Goal: Task Accomplishment & Management: Use online tool/utility

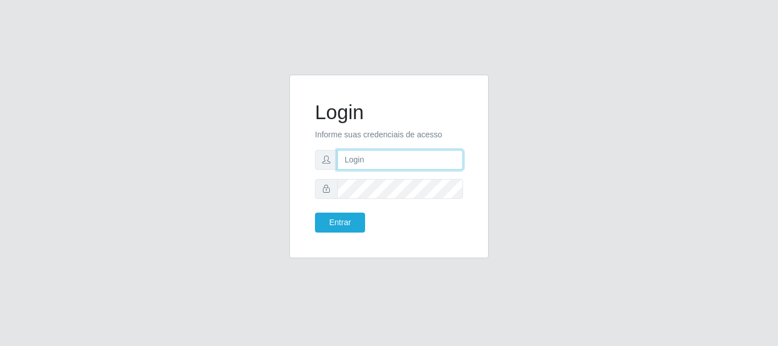
click at [375, 157] on input "text" at bounding box center [400, 160] width 126 height 20
type input "[EMAIL_ADDRESS][DOMAIN_NAME]"
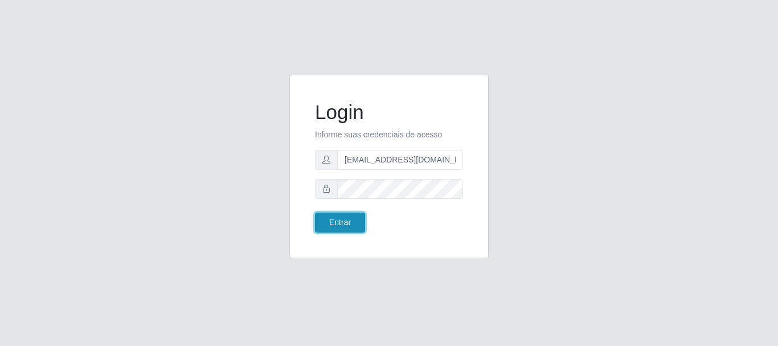
click at [346, 224] on button "Entrar" at bounding box center [340, 222] width 50 height 20
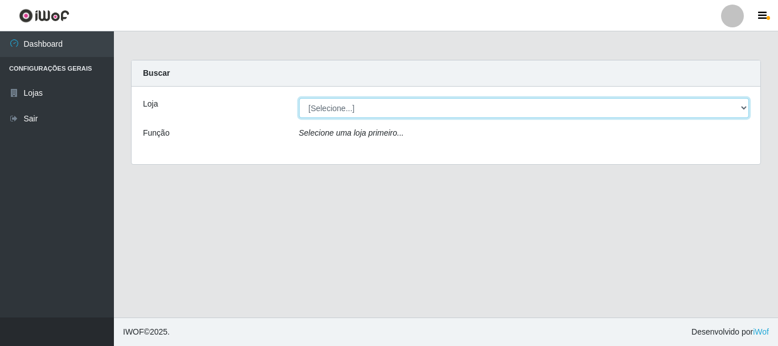
click at [745, 105] on select "[Selecione...] SuperFácil Atacado - Rodoviária" at bounding box center [524, 108] width 450 height 20
select select "400"
click at [299, 98] on select "[Selecione...] SuperFácil Atacado - Rodoviária" at bounding box center [524, 108] width 450 height 20
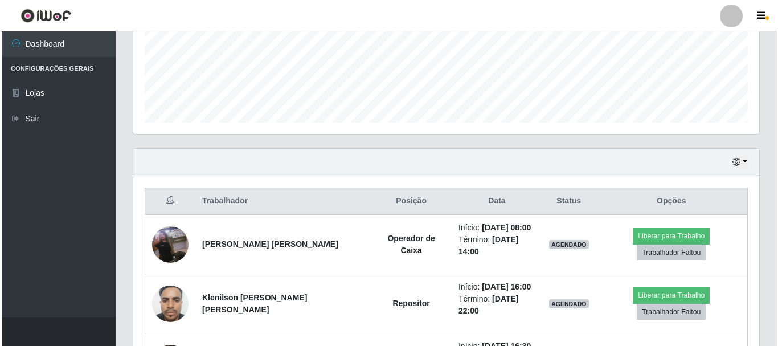
scroll to position [360, 0]
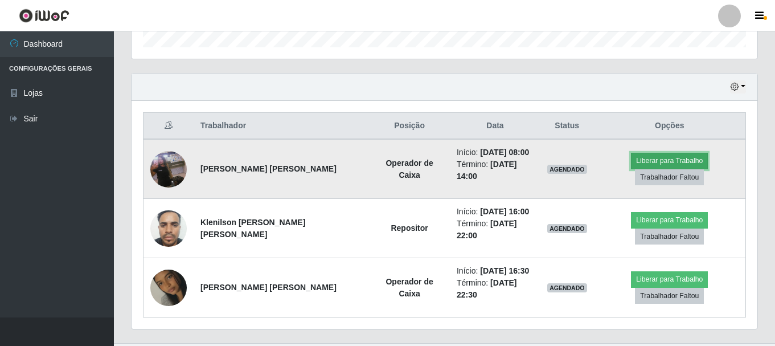
click at [631, 159] on button "Liberar para Trabalho" at bounding box center [669, 161] width 77 height 16
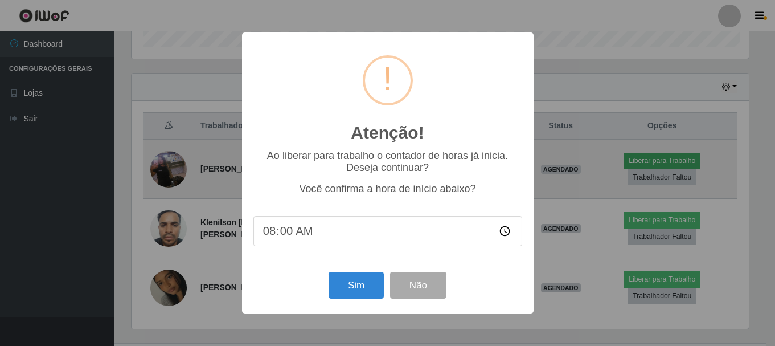
scroll to position [236, 620]
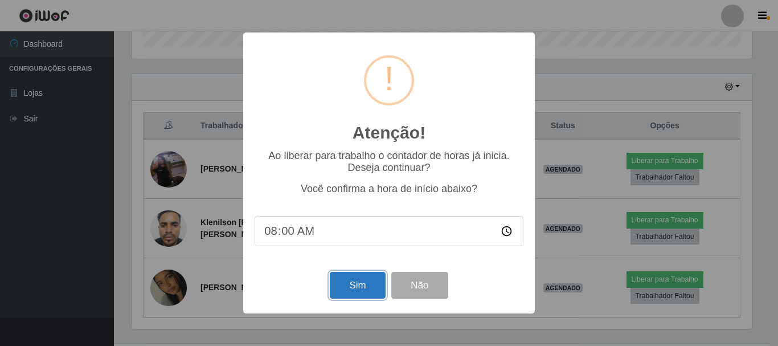
click at [350, 285] on button "Sim" at bounding box center [357, 285] width 55 height 27
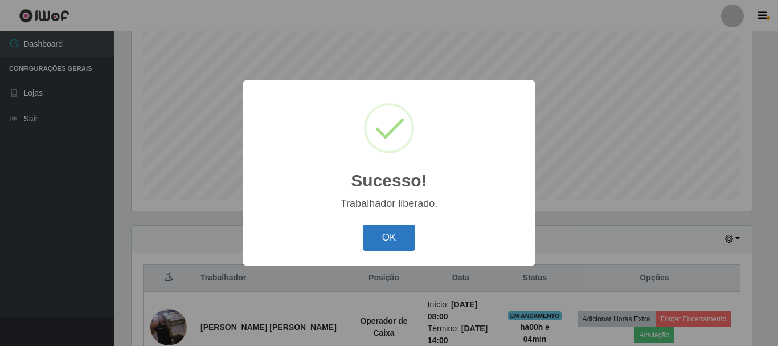
click at [390, 245] on button "OK" at bounding box center [389, 237] width 53 height 27
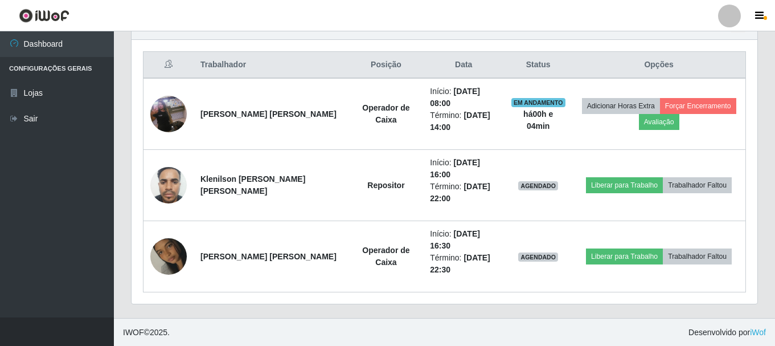
scroll to position [421, 0]
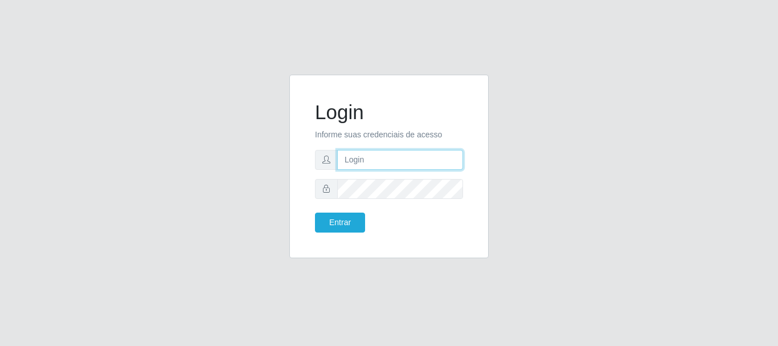
click at [418, 163] on input "text" at bounding box center [400, 160] width 126 height 20
type input "[EMAIL_ADDRESS][DOMAIN_NAME]"
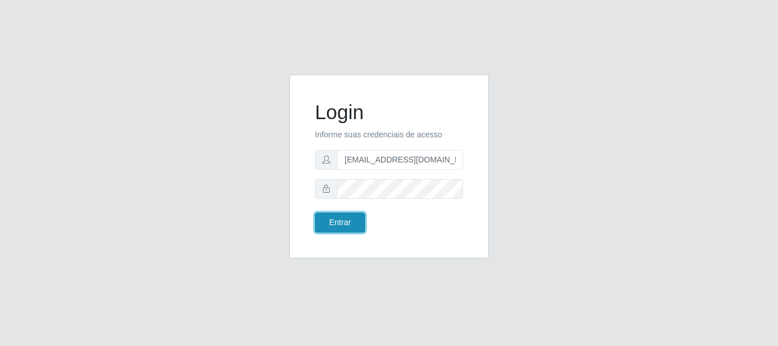
click at [329, 217] on button "Entrar" at bounding box center [340, 222] width 50 height 20
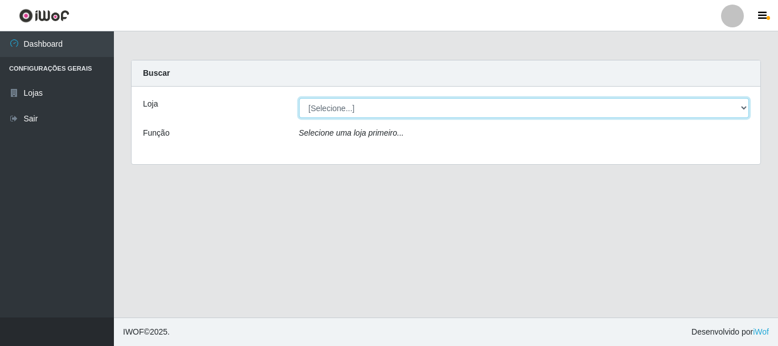
click at [744, 103] on select "[Selecione...] SuperFácil Atacado - Rodoviária" at bounding box center [524, 108] width 450 height 20
select select "400"
click at [299, 98] on select "[Selecione...] SuperFácil Atacado - Rodoviária" at bounding box center [524, 108] width 450 height 20
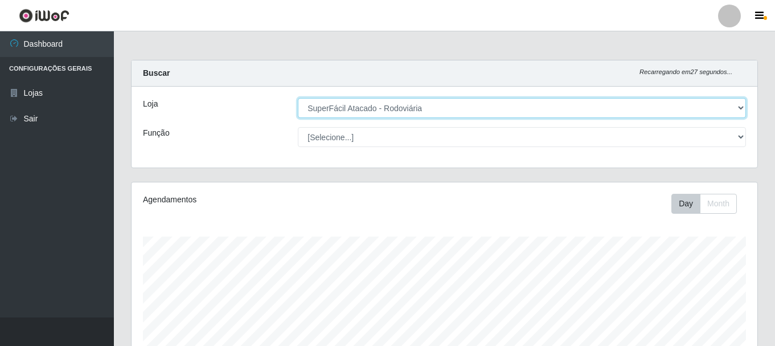
scroll to position [228, 0]
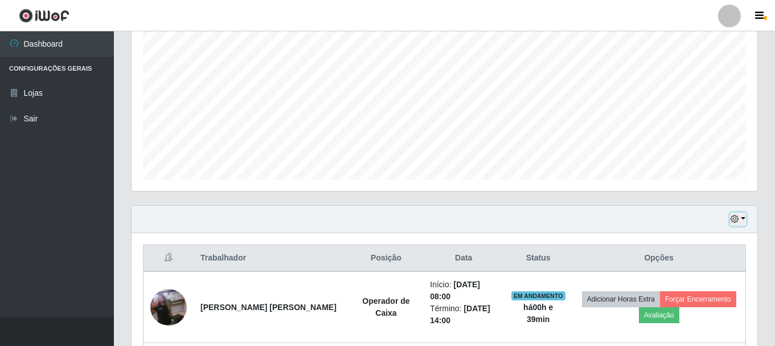
click at [741, 218] on button "button" at bounding box center [738, 218] width 16 height 13
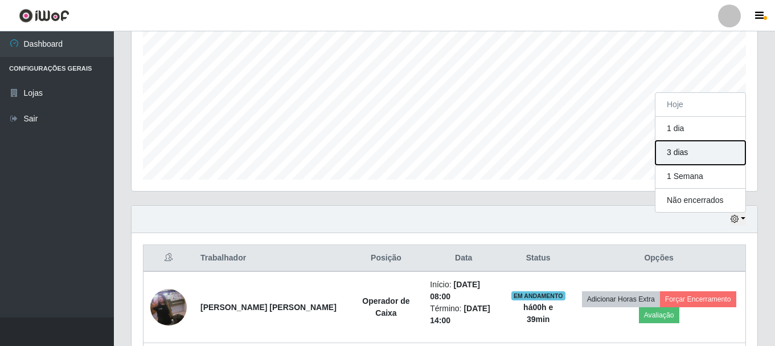
click at [701, 158] on button "3 dias" at bounding box center [700, 153] width 90 height 24
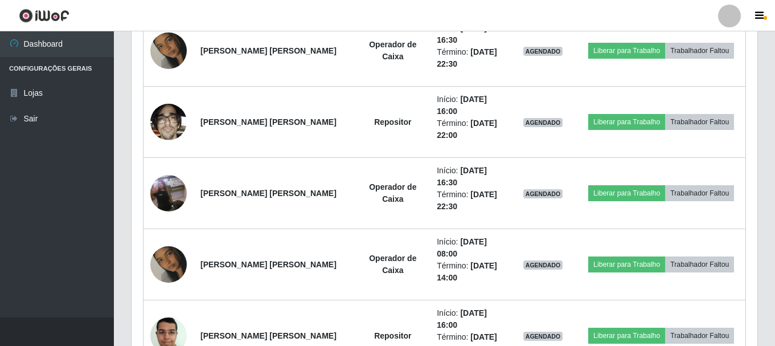
scroll to position [683, 0]
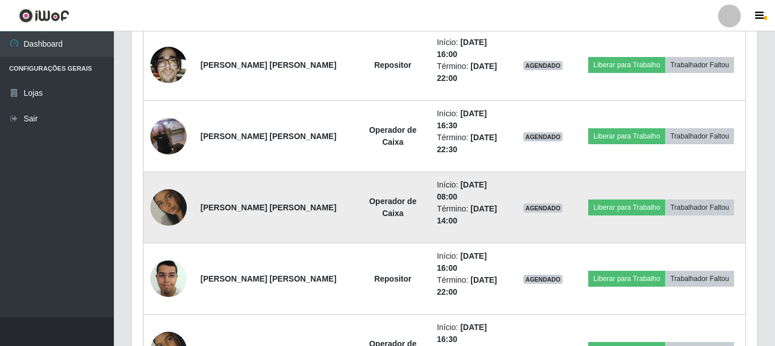
click at [356, 206] on td "Operador de Caixa" at bounding box center [393, 207] width 75 height 71
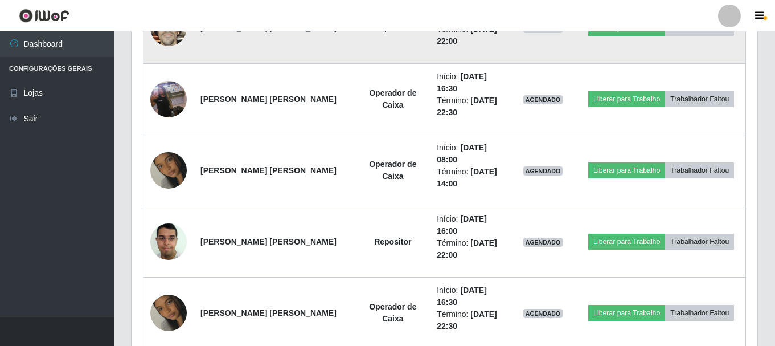
scroll to position [740, 0]
